Goal: Register for event/course

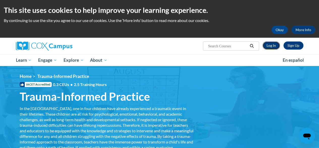
click at [275, 47] on link "Log In" at bounding box center [271, 45] width 17 height 8
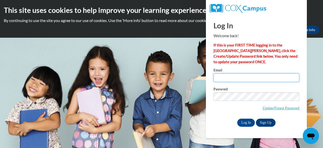
click at [240, 78] on input "Email" at bounding box center [257, 77] width 86 height 9
type input "tngraves@mail.lipscomb.edu"
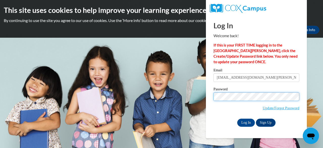
click at [237, 118] on input "Log In" at bounding box center [246, 122] width 18 height 8
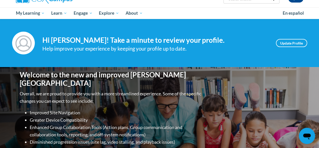
scroll to position [13, 0]
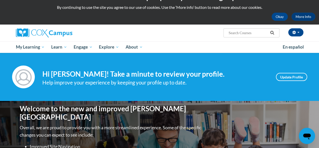
click at [257, 34] on input "Search..." at bounding box center [248, 33] width 40 height 6
type input "Trauma-informed practices"
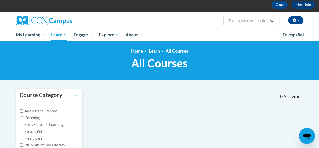
scroll to position [24, 0]
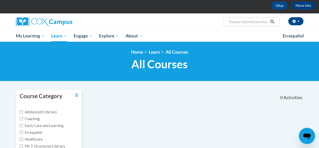
click at [265, 22] on input "Trauma-informed practices" at bounding box center [248, 22] width 40 height 6
click at [267, 21] on input "Trauma-informed practices" at bounding box center [248, 22] width 40 height 6
type input "Trauma-informed"
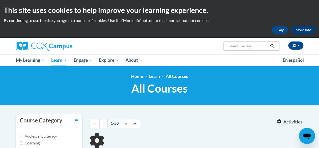
type input "Trauma-informed"
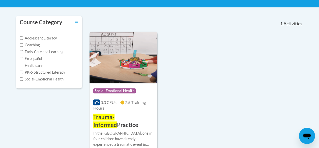
scroll to position [108, 0]
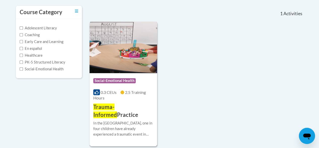
click at [117, 49] on img at bounding box center [124, 47] width 68 height 52
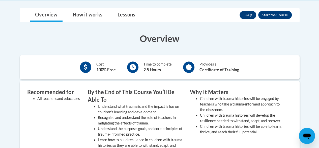
scroll to position [168, 0]
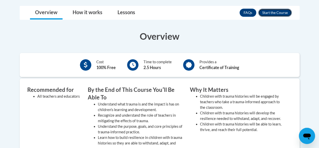
click at [271, 17] on button "Enroll" at bounding box center [276, 13] width 34 height 8
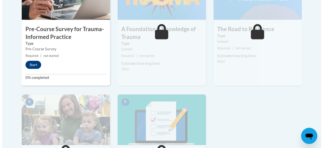
scroll to position [197, 0]
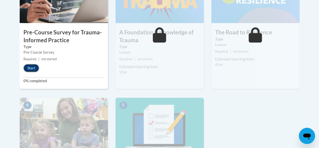
click at [32, 67] on button "Start" at bounding box center [31, 68] width 16 height 8
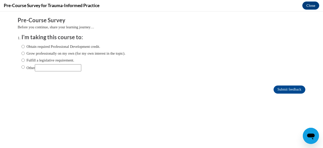
scroll to position [0, 0]
click at [21, 67] on input "Other" at bounding box center [22, 67] width 3 height 6
radio input "true"
click at [42, 69] on input "Other" at bounding box center [58, 67] width 46 height 7
type input "College"
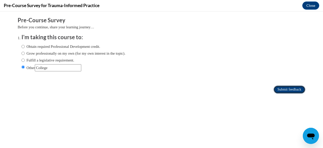
click at [282, 91] on input "Submit feedback" at bounding box center [290, 89] width 32 height 8
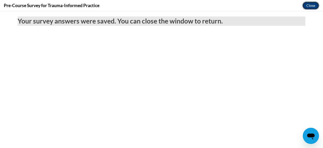
click at [314, 7] on button "Close" at bounding box center [311, 6] width 17 height 8
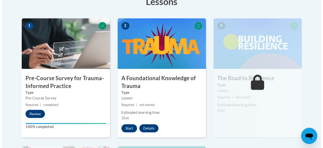
scroll to position [151, 0]
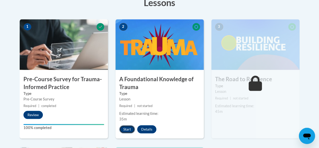
click at [132, 127] on button "Start" at bounding box center [127, 129] width 16 height 8
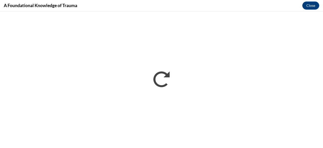
scroll to position [0, 0]
